Goal: Find specific page/section: Find specific page/section

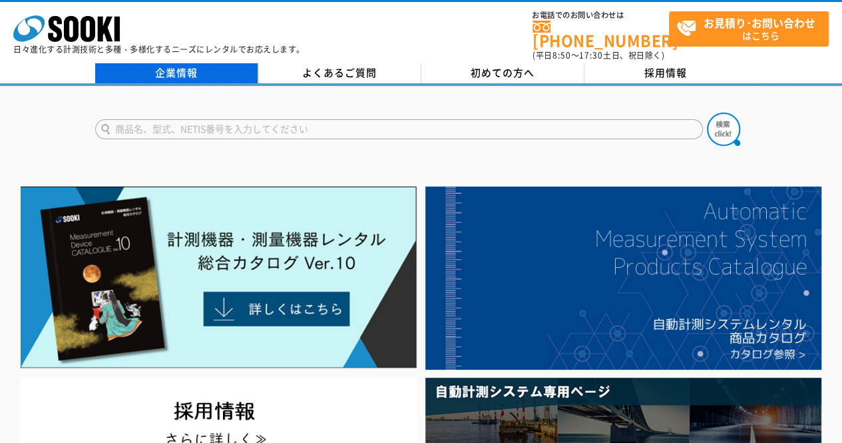
click at [178, 63] on link "企業情報" at bounding box center [176, 73] width 163 height 20
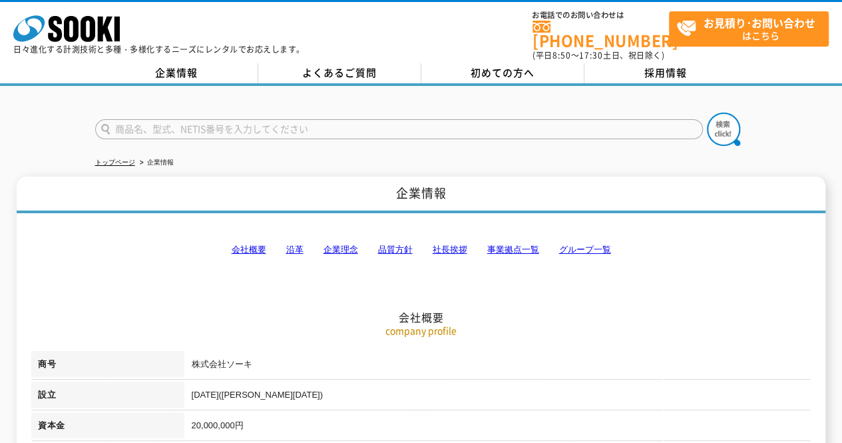
click at [522, 244] on link "事業拠点一覧" at bounding box center [513, 249] width 52 height 10
click at [513, 244] on link "事業拠点一覧" at bounding box center [513, 249] width 52 height 10
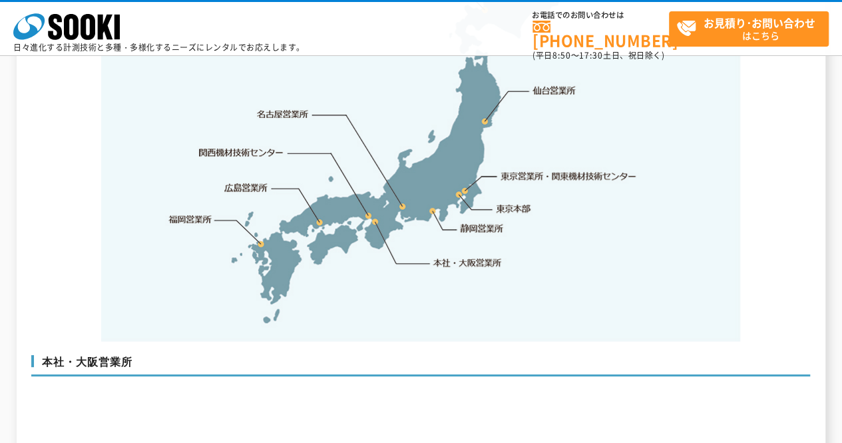
scroll to position [2833, 0]
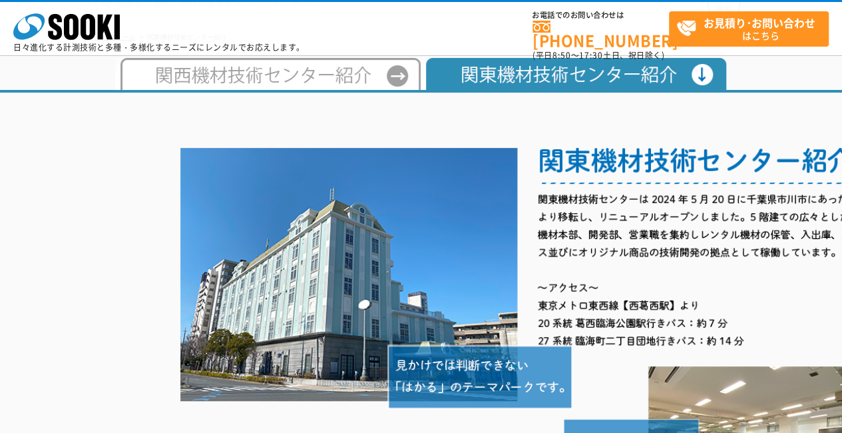
scroll to position [200, 0]
